Goal: Task Accomplishment & Management: Manage account settings

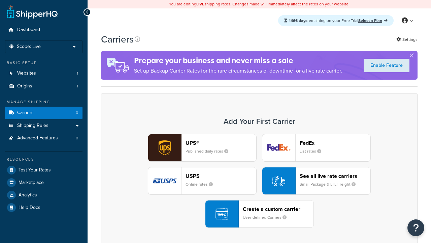
click at [260, 181] on div "UPS® Published daily rates FedEx List rates USPS Online rates See all live rate…" at bounding box center [259, 181] width 303 height 94
click at [335, 143] on header "FedEx" at bounding box center [335, 143] width 71 height 6
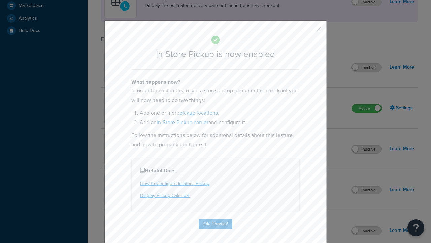
click at [309, 31] on button "button" at bounding box center [309, 32] width 2 height 2
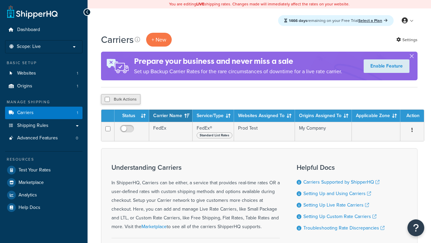
click at [107, 100] on input "checkbox" at bounding box center [107, 99] width 5 height 5
checkbox input "true"
click at [0, 0] on button "Delete" at bounding box center [0, 0] width 0 height 0
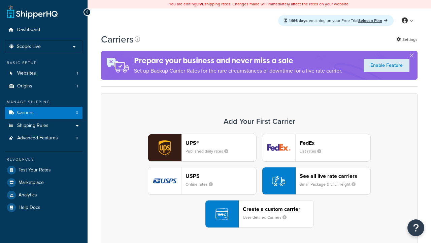
click at [260, 181] on div "UPS® Published daily rates FedEx List rates USPS Online rates See all live rate…" at bounding box center [259, 181] width 303 height 94
click at [260, 214] on div "Create a custom carrier User-defined Carriers" at bounding box center [278, 214] width 71 height 16
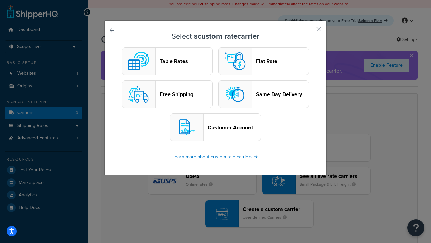
click at [168, 61] on header "Table Rates" at bounding box center [186, 61] width 53 height 6
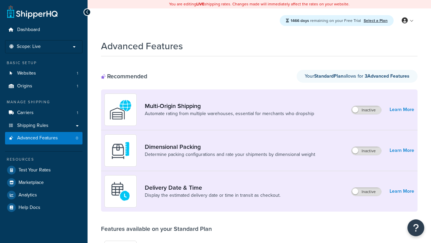
click at [367, 192] on label "Inactive" at bounding box center [367, 191] width 30 height 8
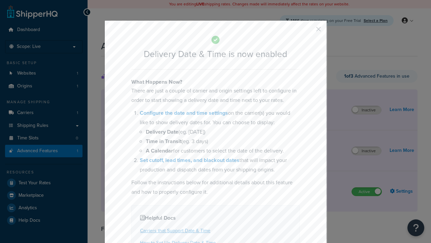
click at [309, 31] on button "button" at bounding box center [309, 32] width 2 height 2
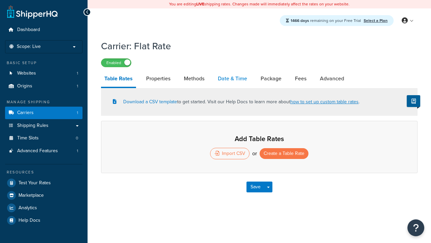
click at [233, 79] on link "Date & Time" at bounding box center [233, 78] width 36 height 16
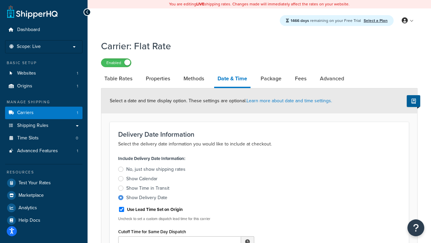
click at [147, 198] on div "Show Delivery Date" at bounding box center [146, 197] width 41 height 7
click at [0, 0] on input "Show Delivery Date" at bounding box center [0, 0] width 0 height 0
type input "11:00 AM"
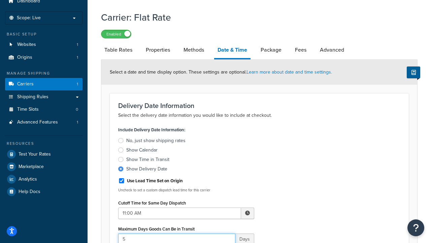
type input "5"
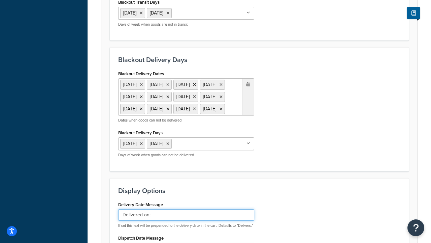
type input "Delivered on:"
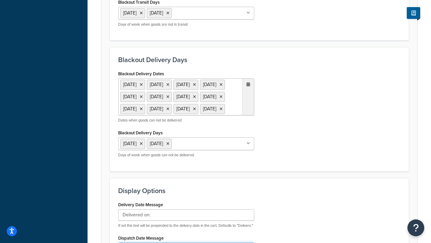
scroll to position [542, 0]
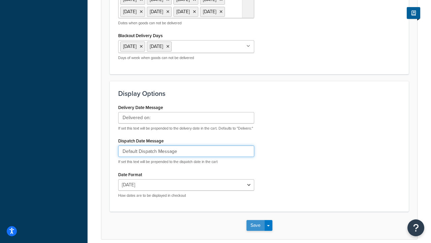
type input "Default Dispatch Message"
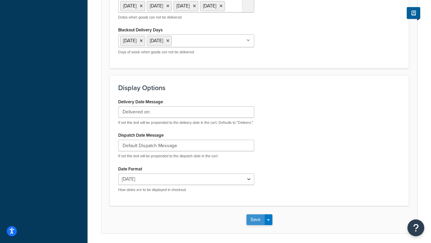
click at [255, 214] on button "Save" at bounding box center [256, 219] width 18 height 11
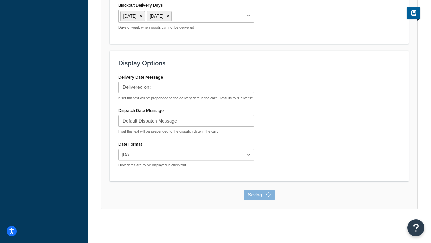
scroll to position [0, 0]
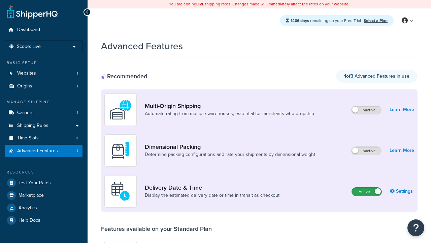
click at [367, 192] on label "Active" at bounding box center [367, 191] width 30 height 8
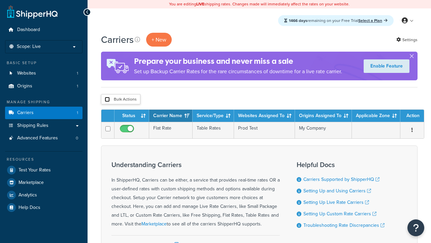
click at [107, 100] on input "checkbox" at bounding box center [107, 99] width 5 height 5
checkbox input "true"
click at [0, 0] on button "Delete" at bounding box center [0, 0] width 0 height 0
